Goal: Find specific page/section: Find specific page/section

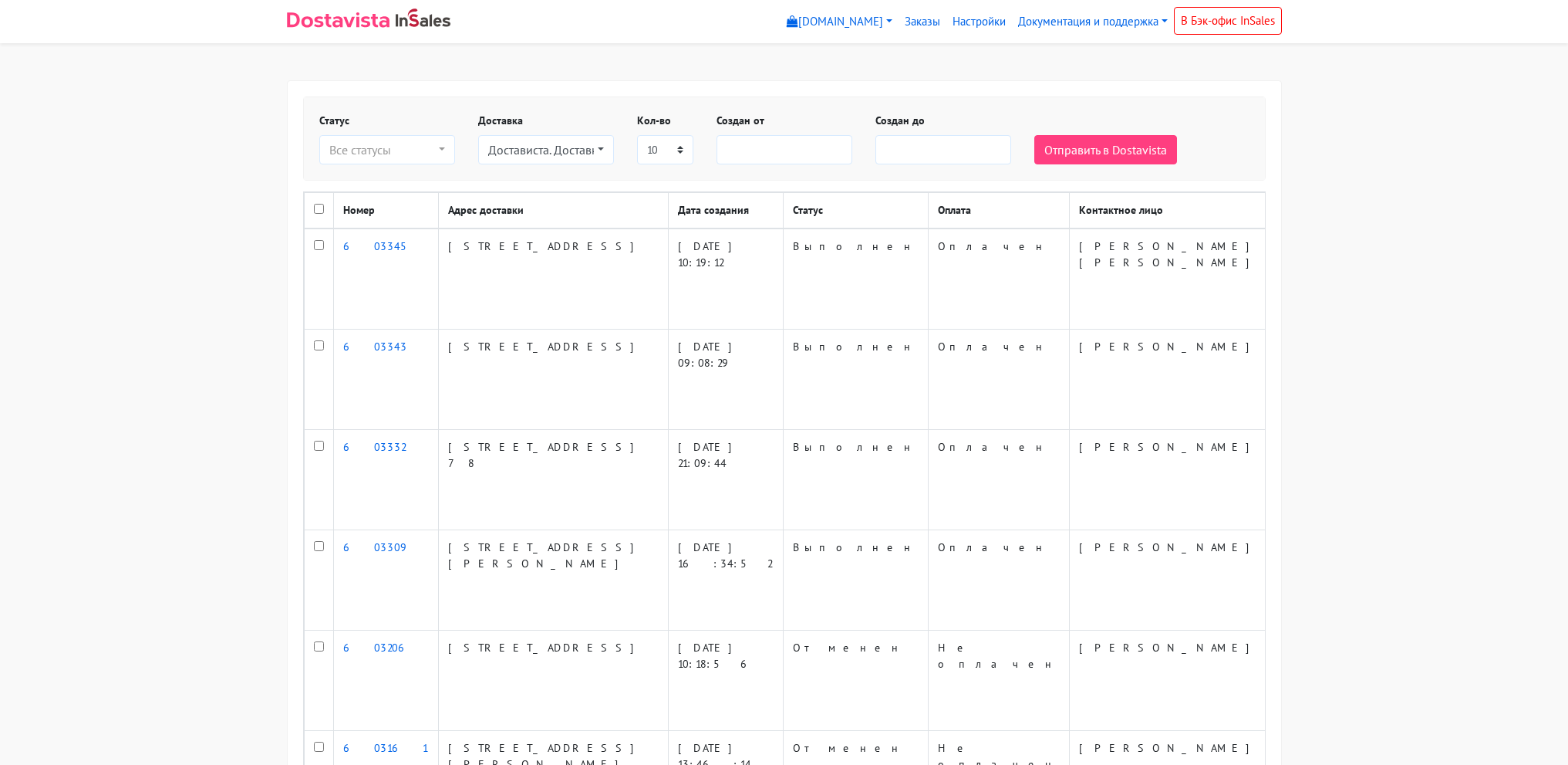
select select
click at [315, 24] on img at bounding box center [338, 20] width 102 height 16
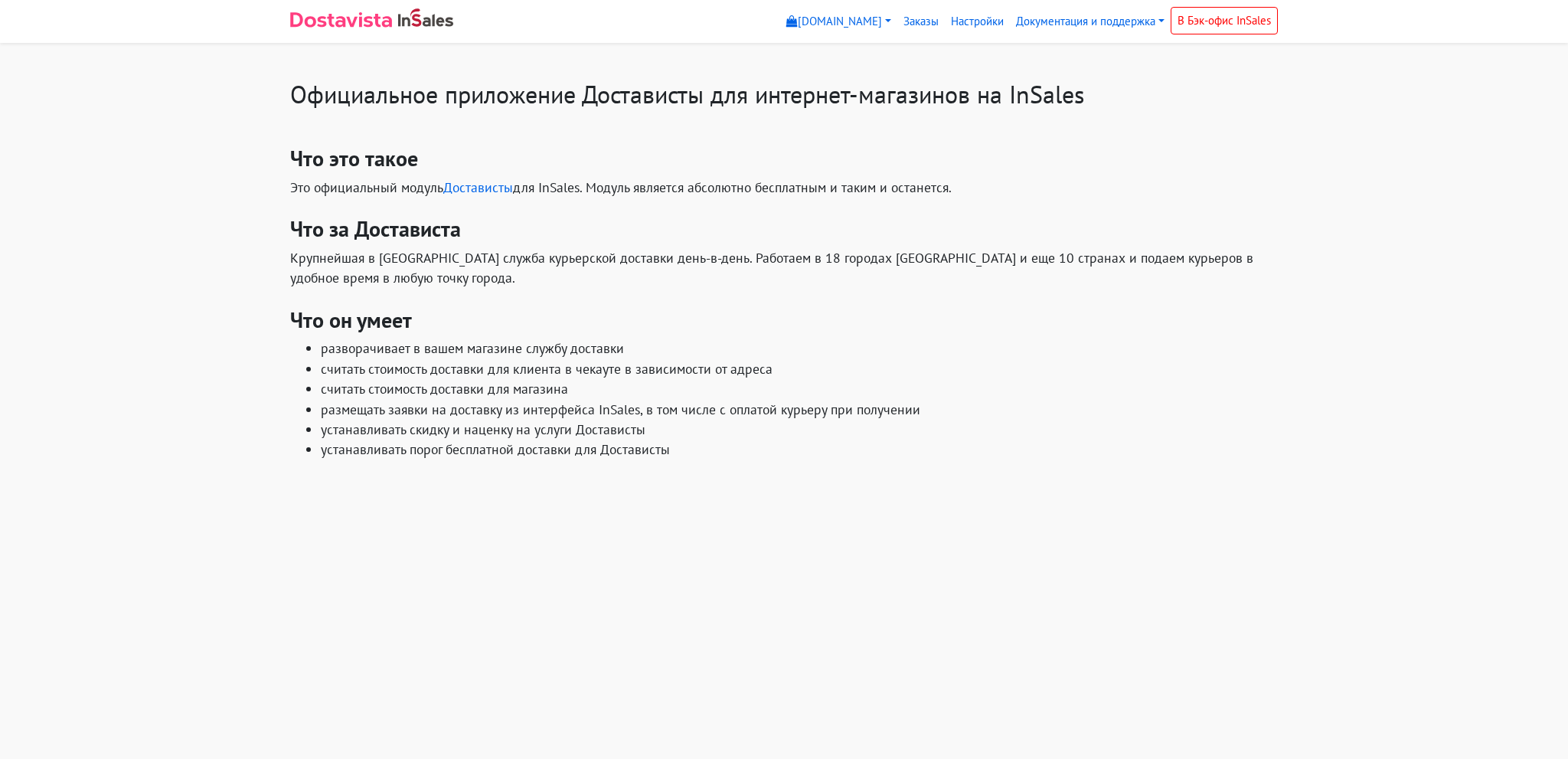
click at [437, 30] on link at bounding box center [372, 21] width 163 height 30
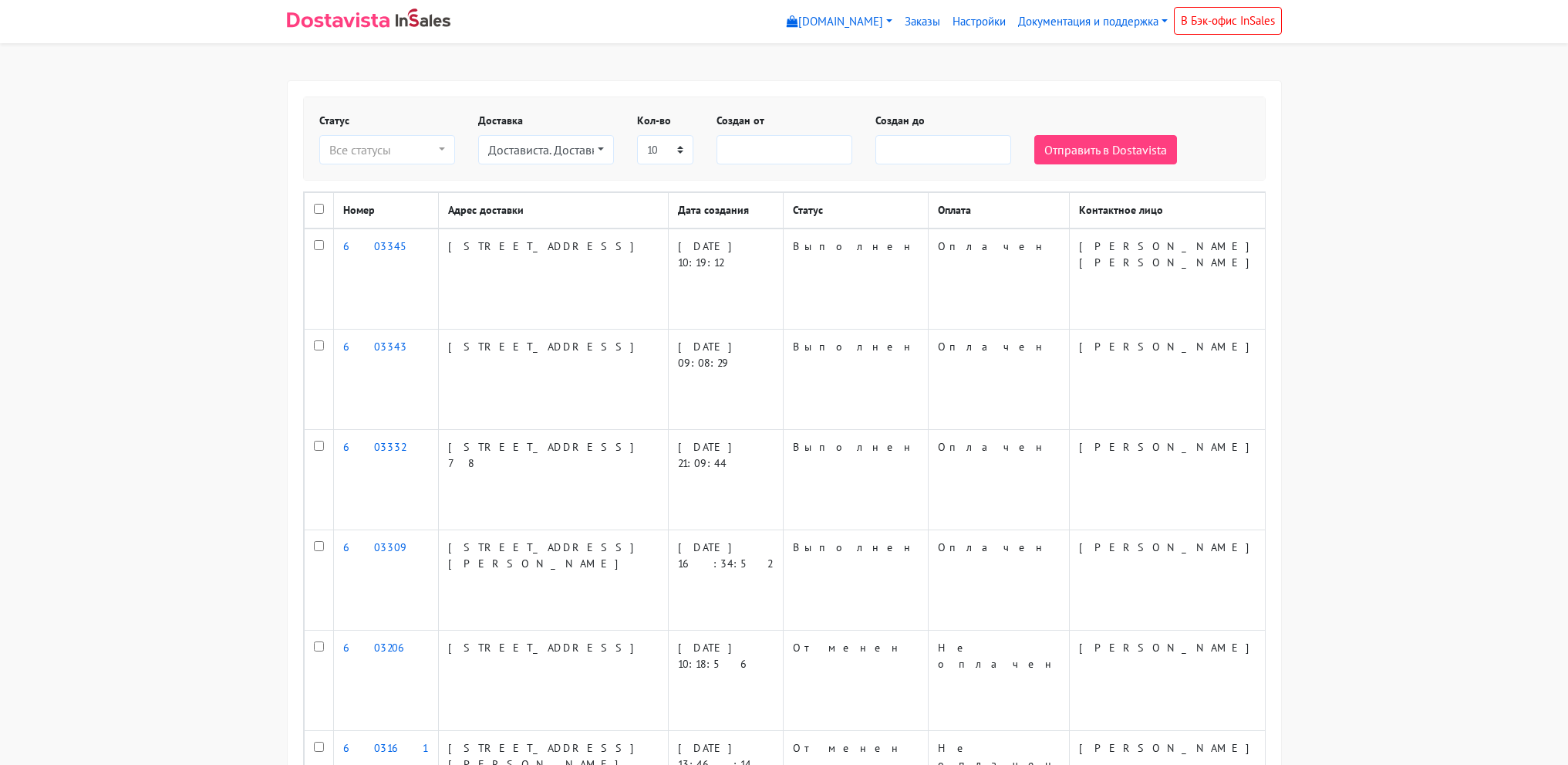
select select
